Goal: Task Accomplishment & Management: Manage account settings

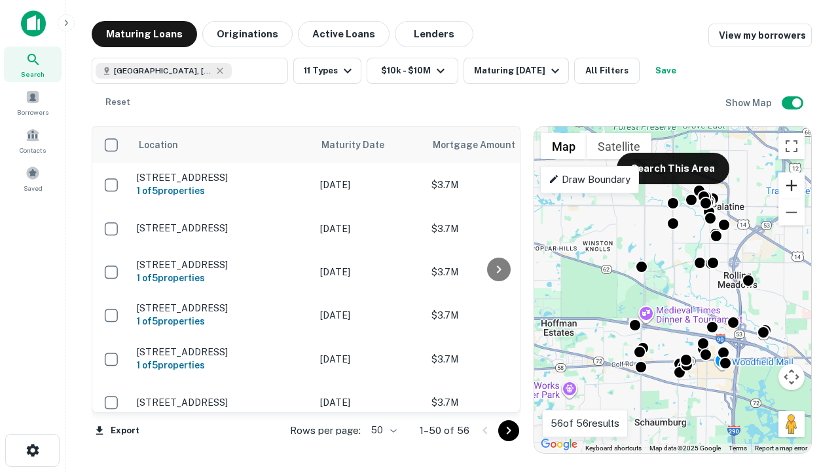
click at [792, 185] on button "Zoom in" at bounding box center [792, 185] width 26 height 26
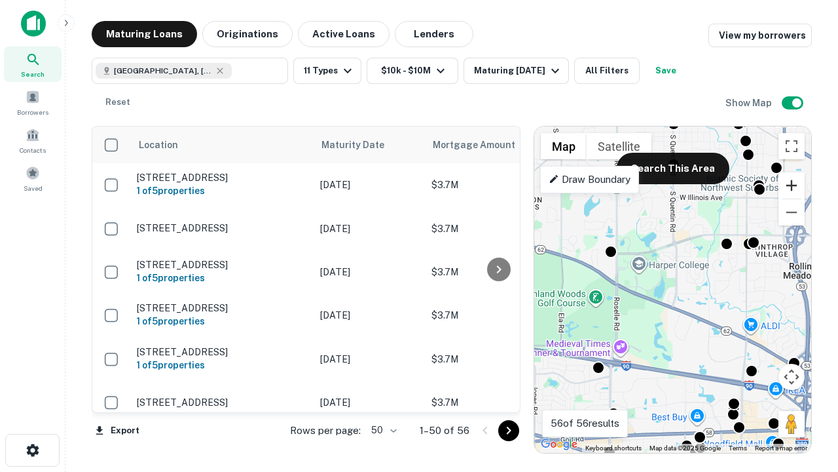
click at [792, 185] on button "Zoom in" at bounding box center [792, 185] width 26 height 26
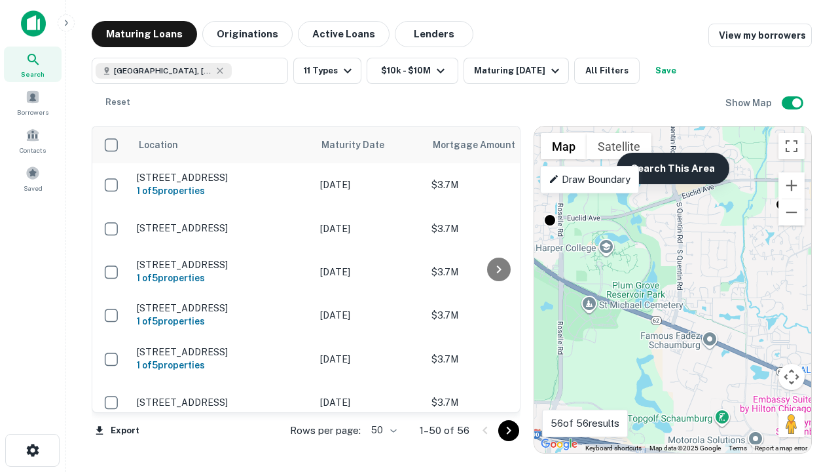
click at [673, 168] on button "Search This Area" at bounding box center [673, 168] width 113 height 31
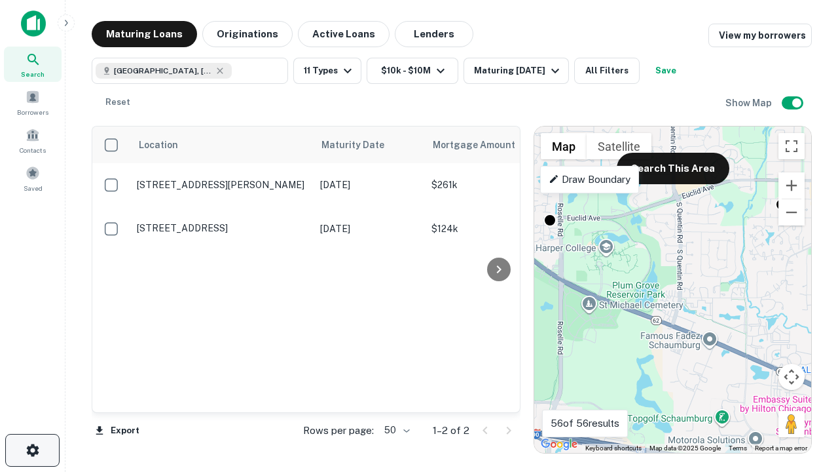
click at [32, 450] on icon "button" at bounding box center [33, 450] width 16 height 16
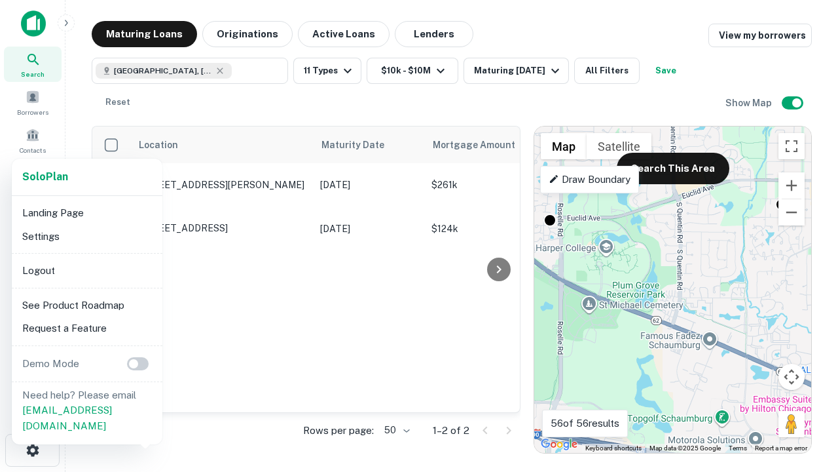
click at [86, 270] on li "Logout" at bounding box center [87, 271] width 140 height 24
